Goal: Task Accomplishment & Management: Manage account settings

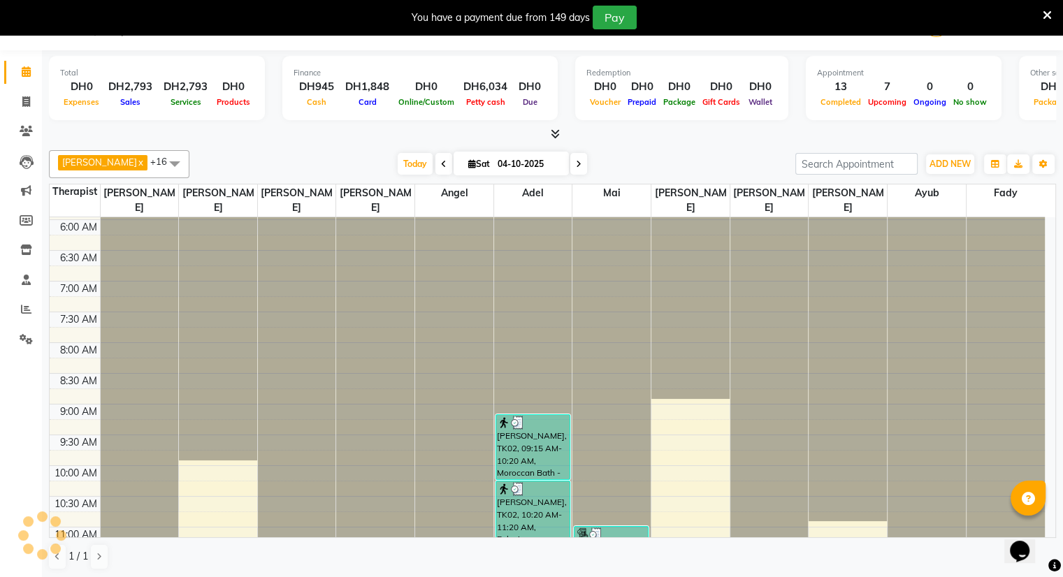
scroll to position [35, 0]
click at [31, 113] on li "Invoice" at bounding box center [21, 102] width 42 height 30
click at [24, 80] on link "Calendar" at bounding box center [21, 72] width 34 height 23
click at [28, 98] on icon at bounding box center [26, 101] width 8 height 10
select select "service"
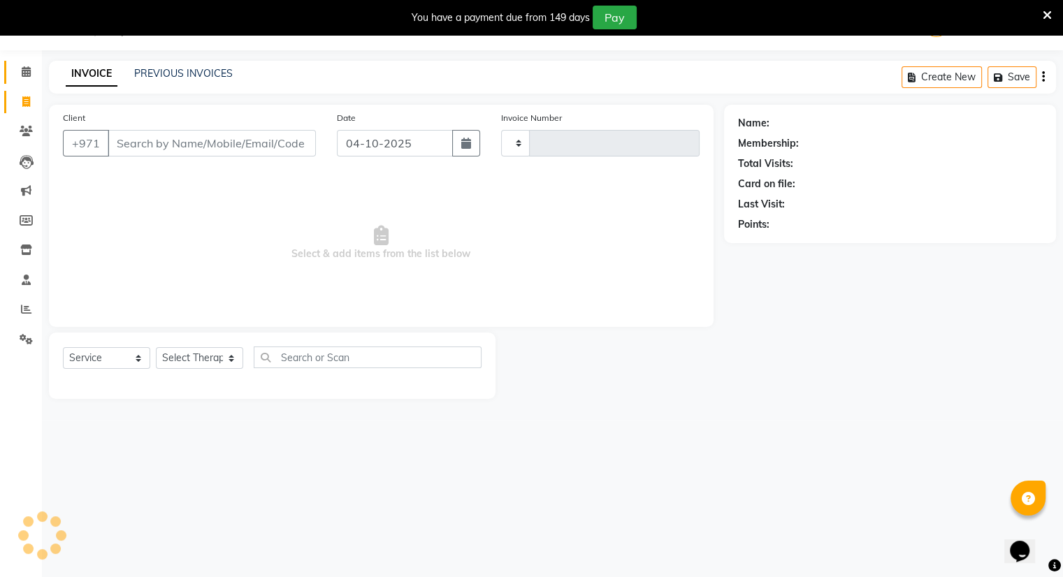
type input "4251"
select select "5688"
click at [28, 77] on icon at bounding box center [26, 71] width 9 height 10
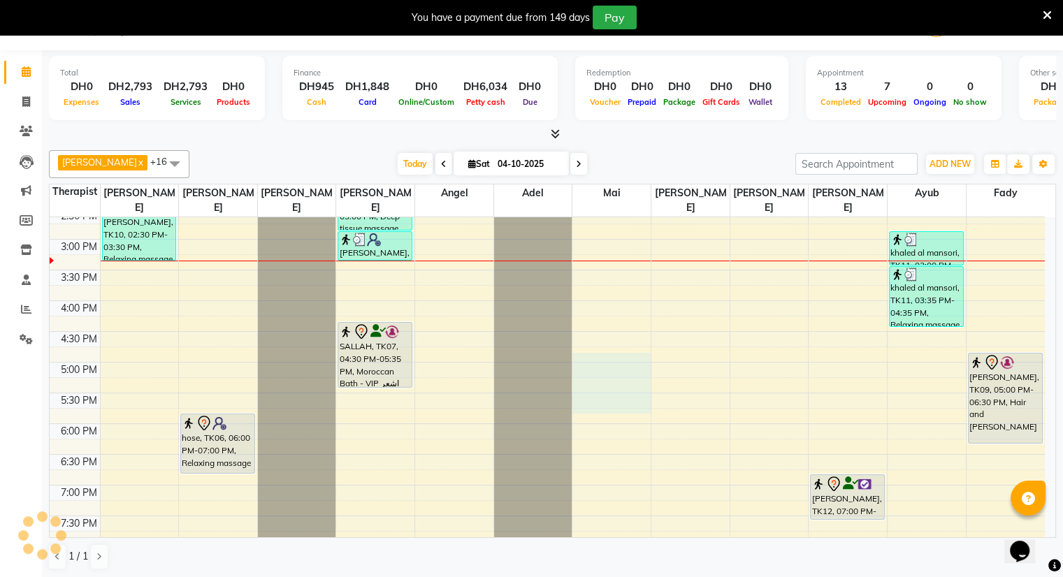
scroll to position [36, 0]
drag, startPoint x: 565, startPoint y: 321, endPoint x: 36, endPoint y: 333, distance: 528.6
click at [36, 333] on app-home "Select Location × Alrousi Men Spa, [GEOGRAPHIC_DATA] WhatsApp Status ✕ Status: …" at bounding box center [531, 288] width 1063 height 579
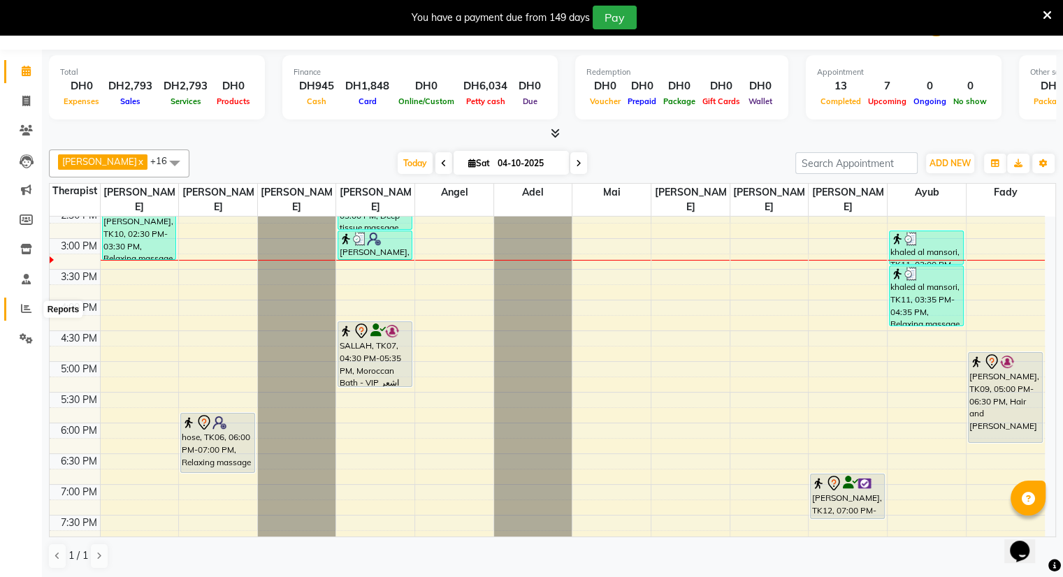
click at [21, 304] on icon at bounding box center [26, 308] width 10 height 10
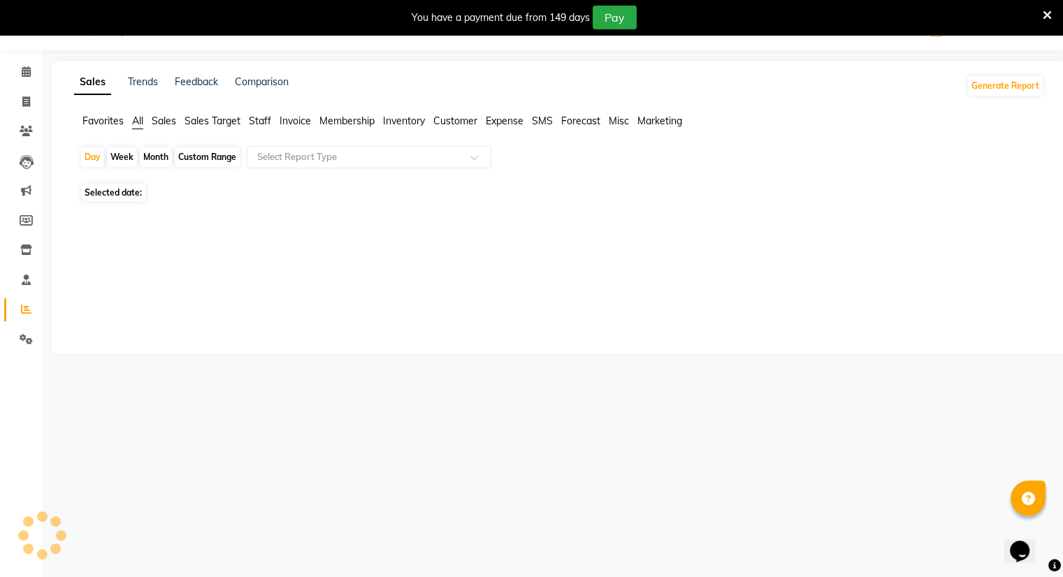
scroll to position [35, 0]
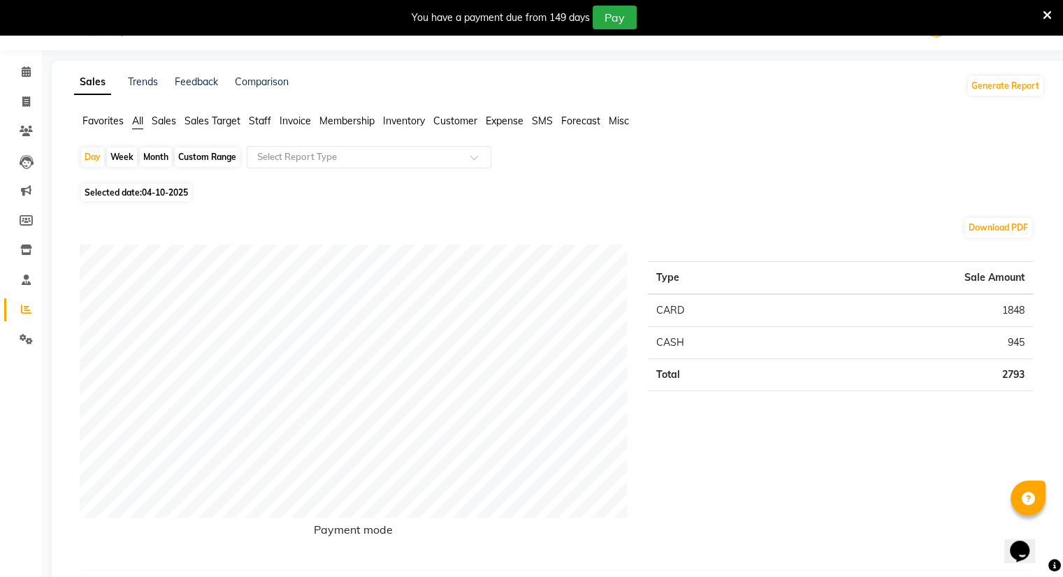
click at [175, 117] on span "Sales" at bounding box center [164, 121] width 24 height 13
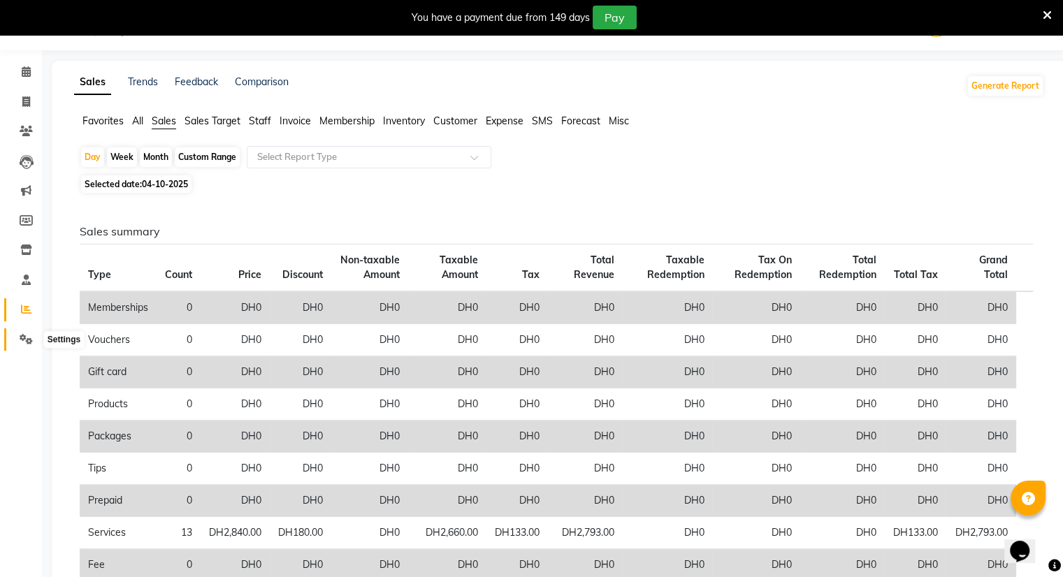
click at [24, 337] on icon at bounding box center [26, 339] width 13 height 10
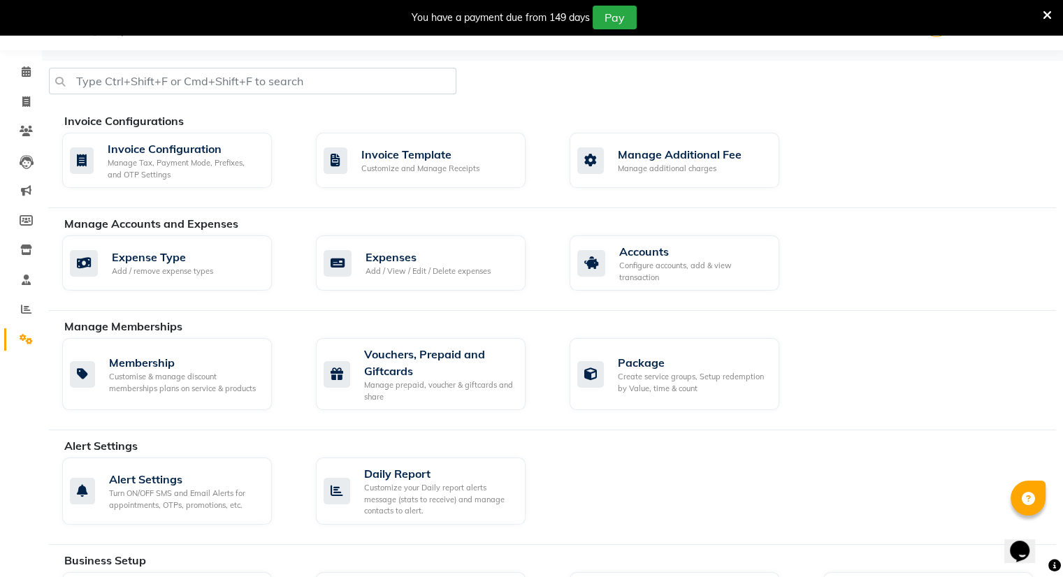
click at [621, 232] on div "Manage Accounts and Expenses Expense Type Add / remove expense types Expenses A…" at bounding box center [552, 263] width 1007 height 96
click at [625, 282] on div "Configure accounts, add & view transaction" at bounding box center [693, 271] width 149 height 23
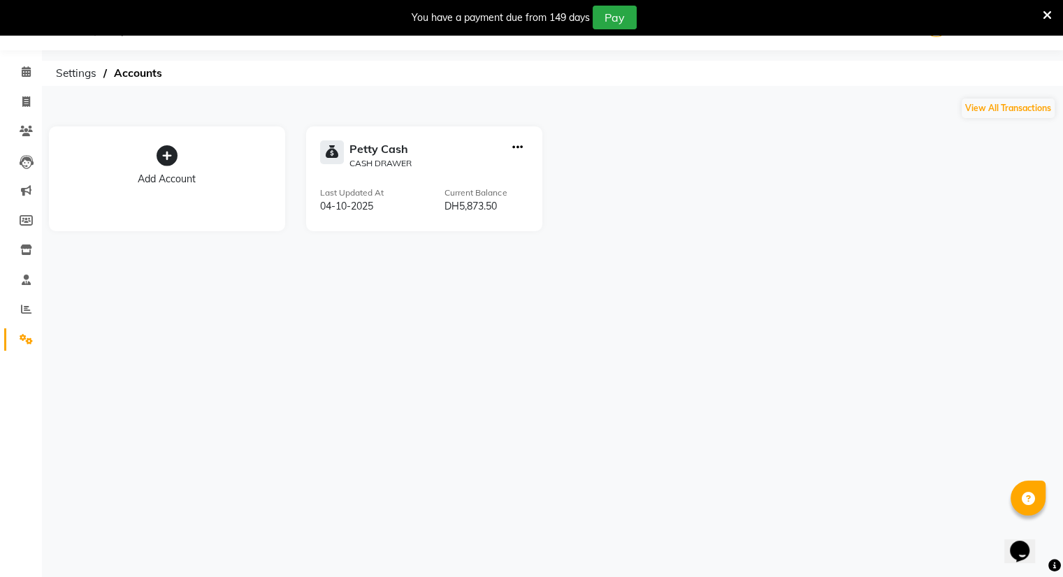
click at [517, 147] on icon "button" at bounding box center [517, 147] width 10 height 1
click at [366, 137] on div "[PERSON_NAME] Cash CASH DRAWER Last Updated At [DATE] Current Balance DH5,873.50" at bounding box center [424, 179] width 236 height 105
click at [20, 339] on icon at bounding box center [26, 339] width 13 height 10
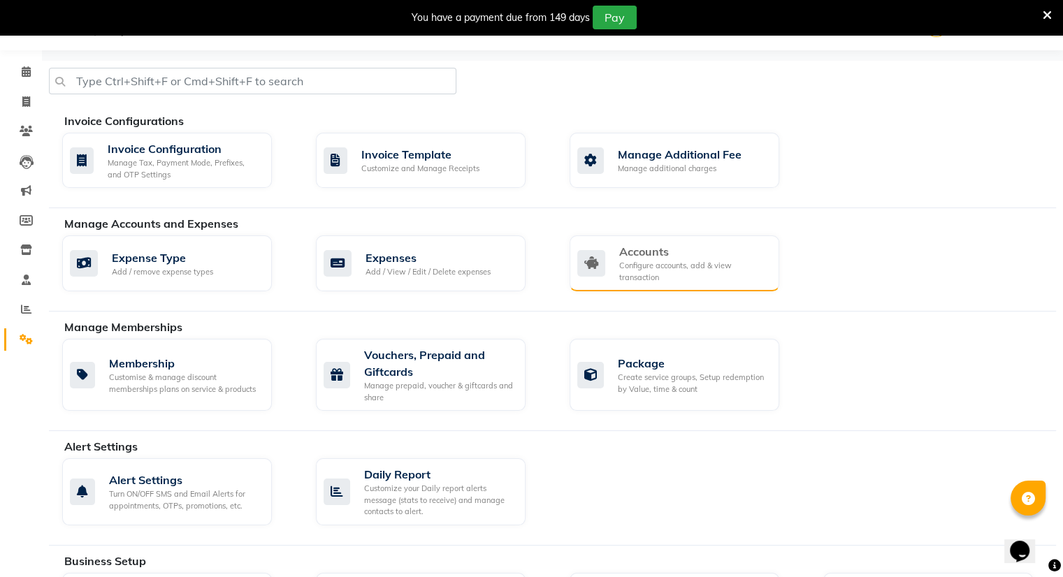
click at [626, 252] on div "Accounts" at bounding box center [693, 251] width 149 height 17
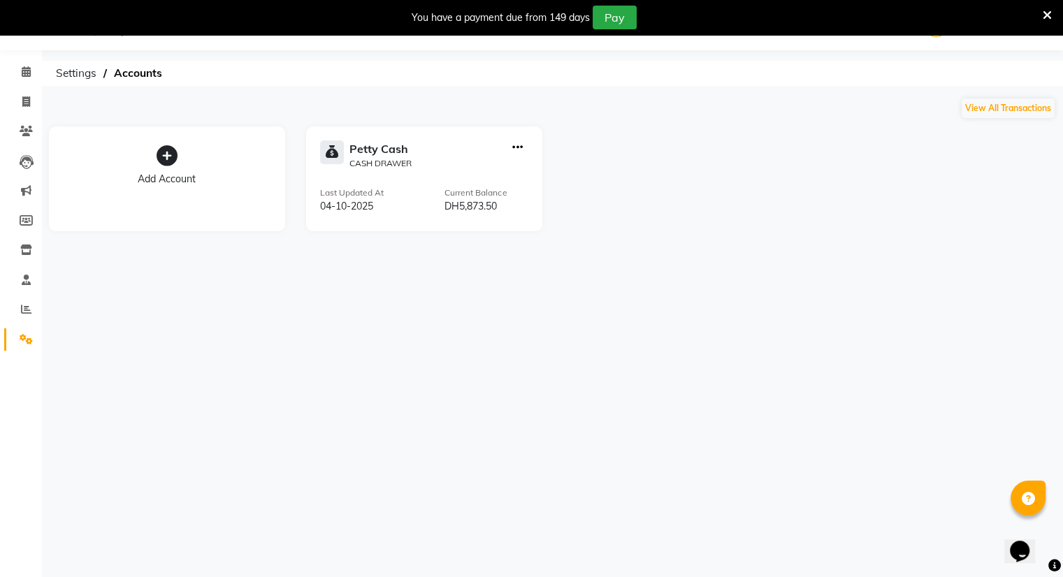
click at [520, 147] on icon "button" at bounding box center [517, 147] width 10 height 1
click at [18, 334] on span at bounding box center [26, 340] width 24 height 16
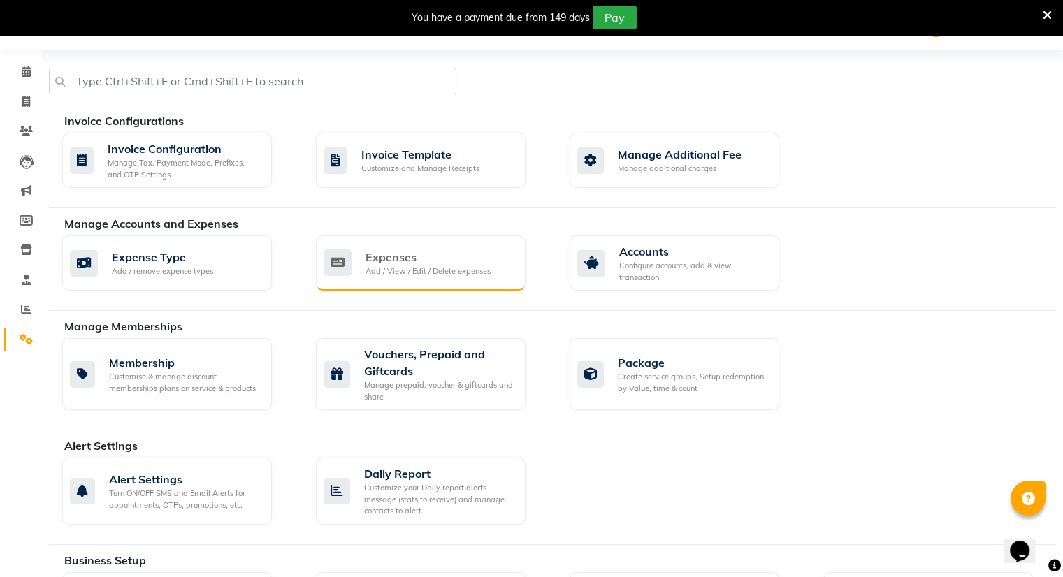
click at [493, 268] on div "Expenses Add / View / Edit / Delete expenses" at bounding box center [419, 263] width 191 height 29
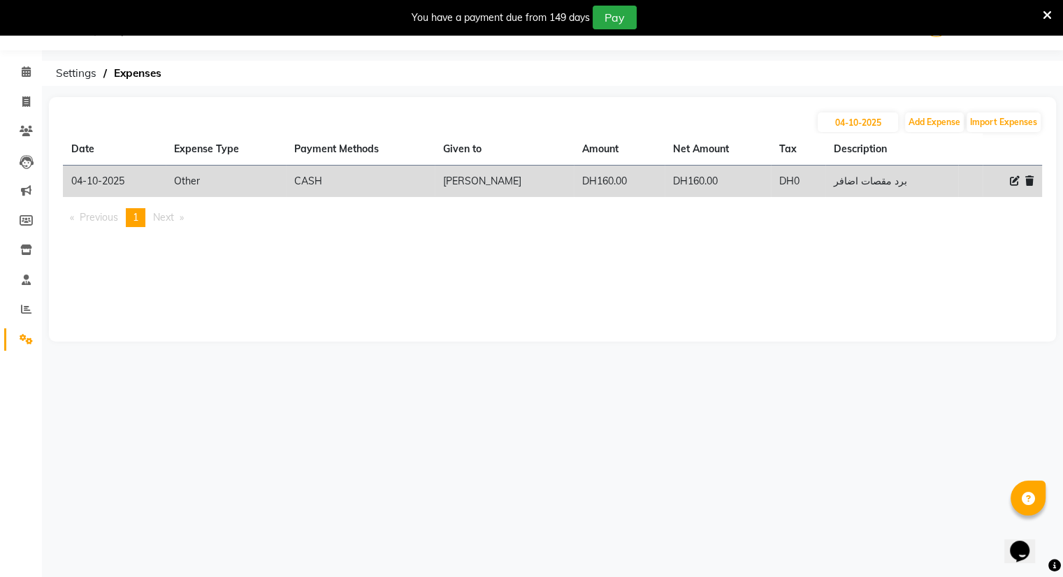
drag, startPoint x: 921, startPoint y: 182, endPoint x: 556, endPoint y: 215, distance: 366.3
click at [556, 215] on div "Date Expense Type Payment Methods Given to Amount Net Amount Tax Description [D…" at bounding box center [552, 186] width 979 height 105
click at [556, 215] on ul "Previous page 1 / 1 You're on page 1 Next page" at bounding box center [552, 217] width 979 height 19
click at [29, 337] on icon at bounding box center [26, 339] width 13 height 10
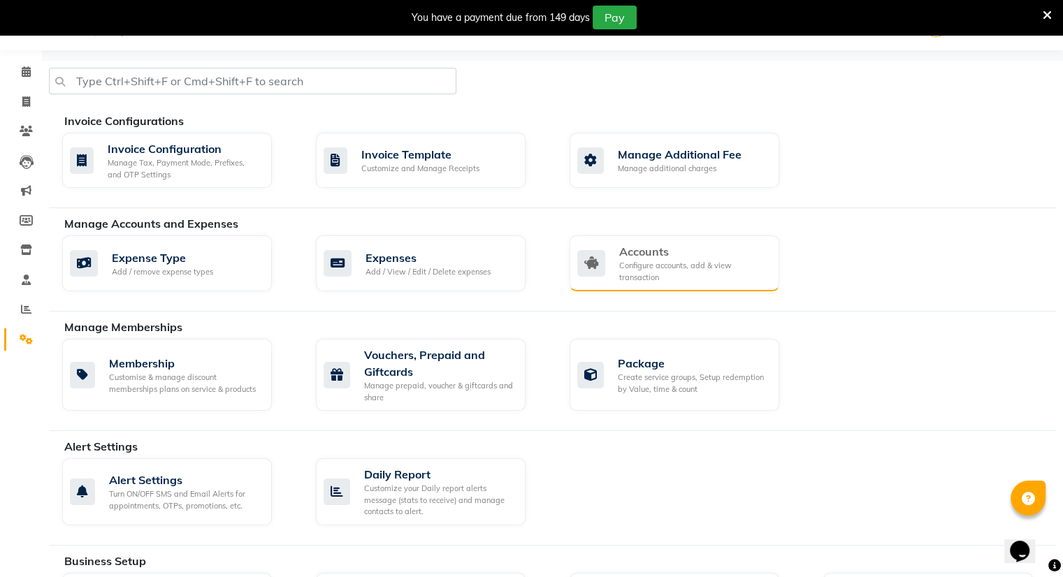
click at [634, 256] on div "Accounts" at bounding box center [693, 251] width 149 height 17
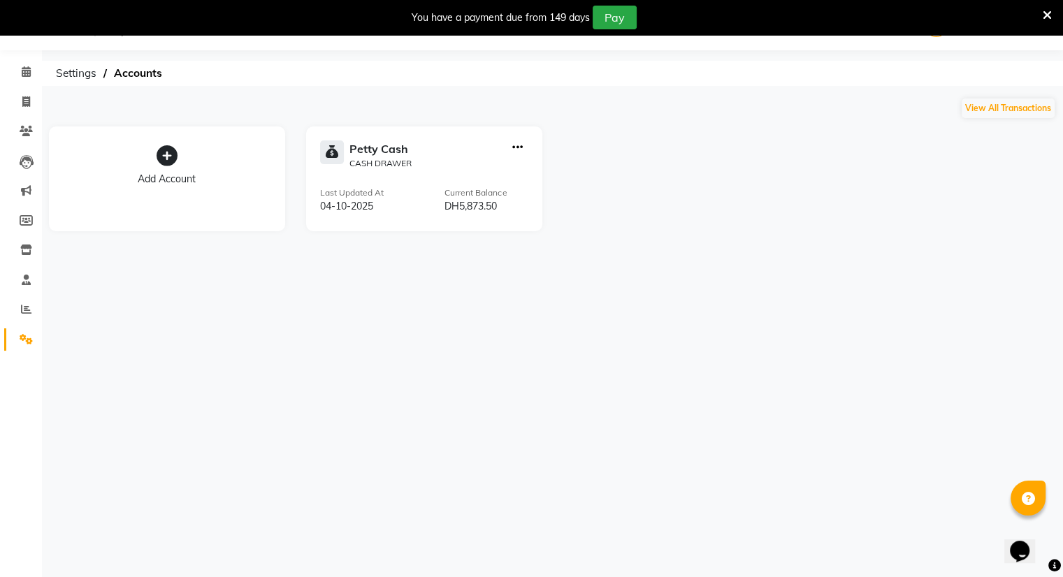
click at [516, 148] on icon "button" at bounding box center [517, 147] width 10 height 1
click at [521, 101] on div "Add Transaction" at bounding box center [518, 101] width 74 height 15
select select "direct"
select select "4622"
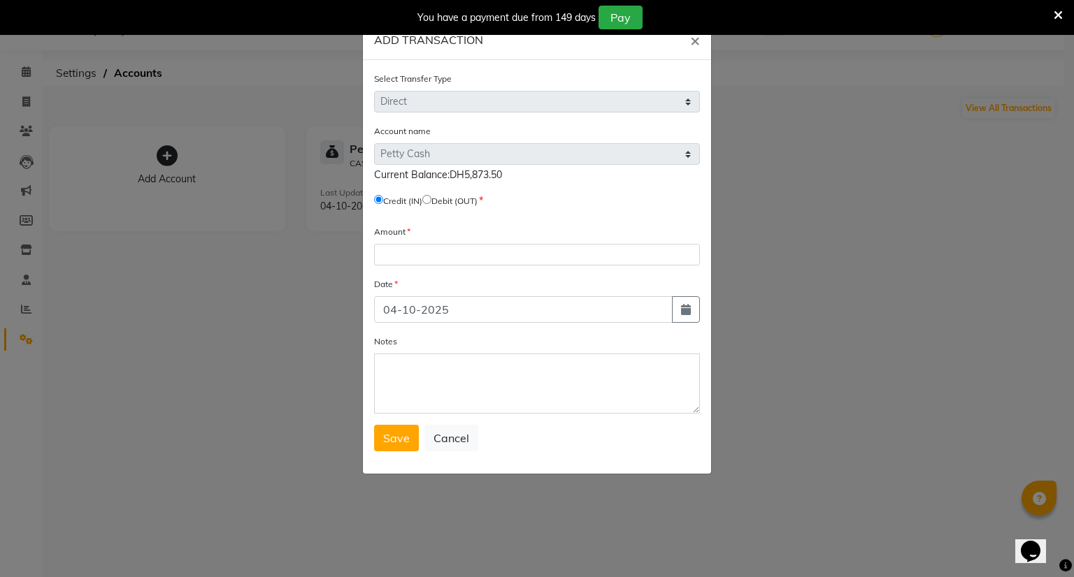
click at [442, 203] on label "Debit (OUT)" at bounding box center [454, 201] width 46 height 13
click at [431, 202] on input "radio" at bounding box center [426, 199] width 9 height 9
radio input "true"
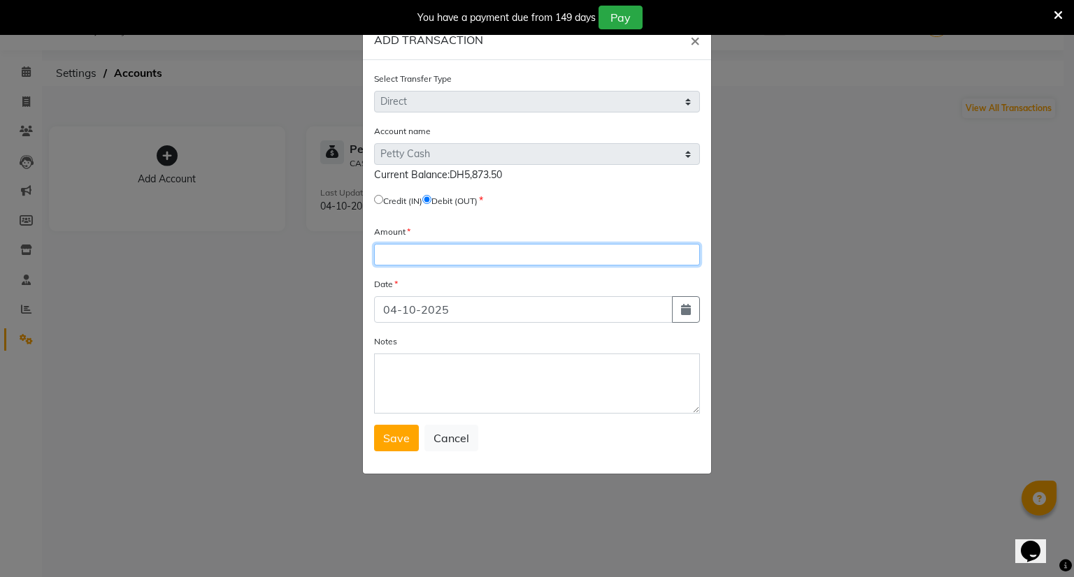
click at [433, 250] on input "number" at bounding box center [537, 255] width 326 height 22
type input "4000"
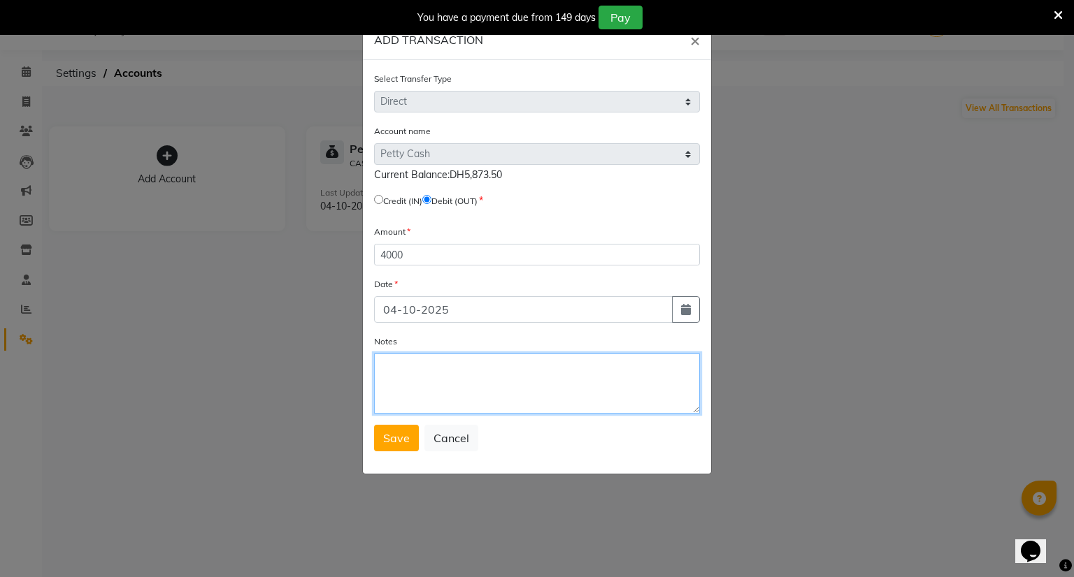
click at [418, 370] on textarea "Notes" at bounding box center [537, 384] width 326 height 60
click at [403, 441] on span "Save" at bounding box center [396, 438] width 27 height 14
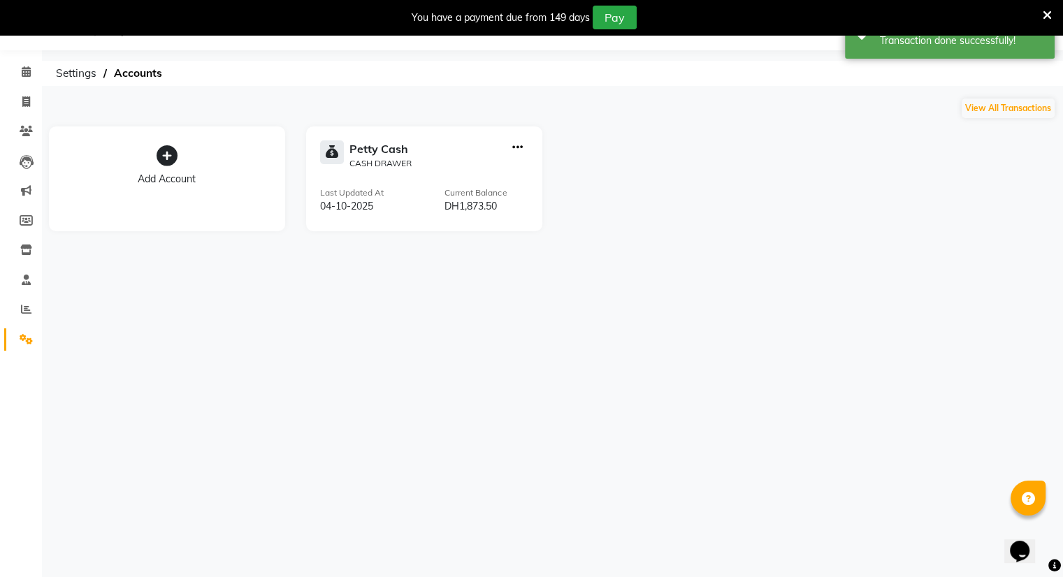
click at [504, 301] on div "Select Location × Alrousi Men Spa, [GEOGRAPHIC_DATA] WhatsApp Status ✕ Status: …" at bounding box center [531, 288] width 1063 height 577
